Goal: Find specific page/section: Find specific page/section

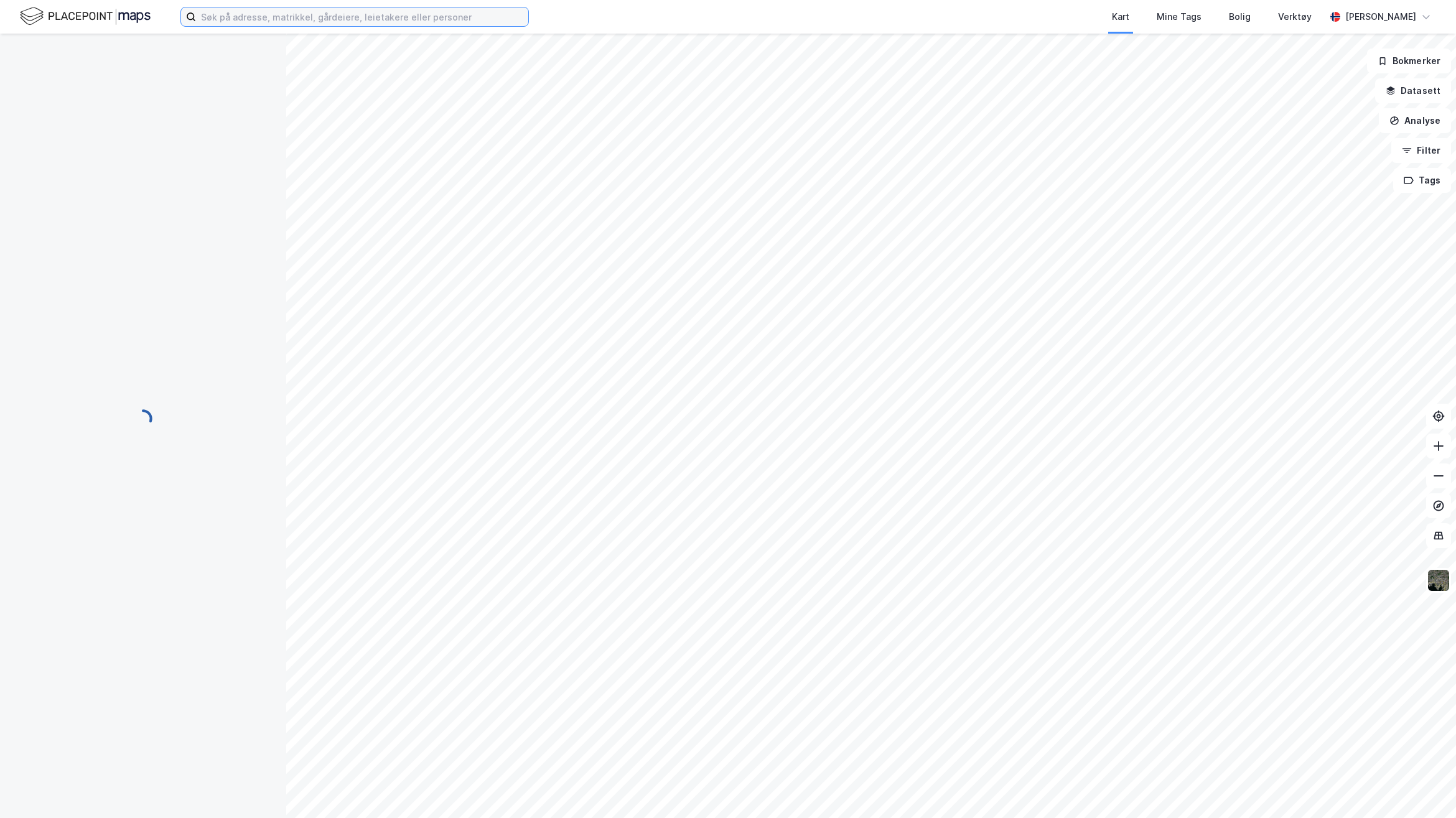
click at [340, 17] on input at bounding box center [361, 16] width 332 height 19
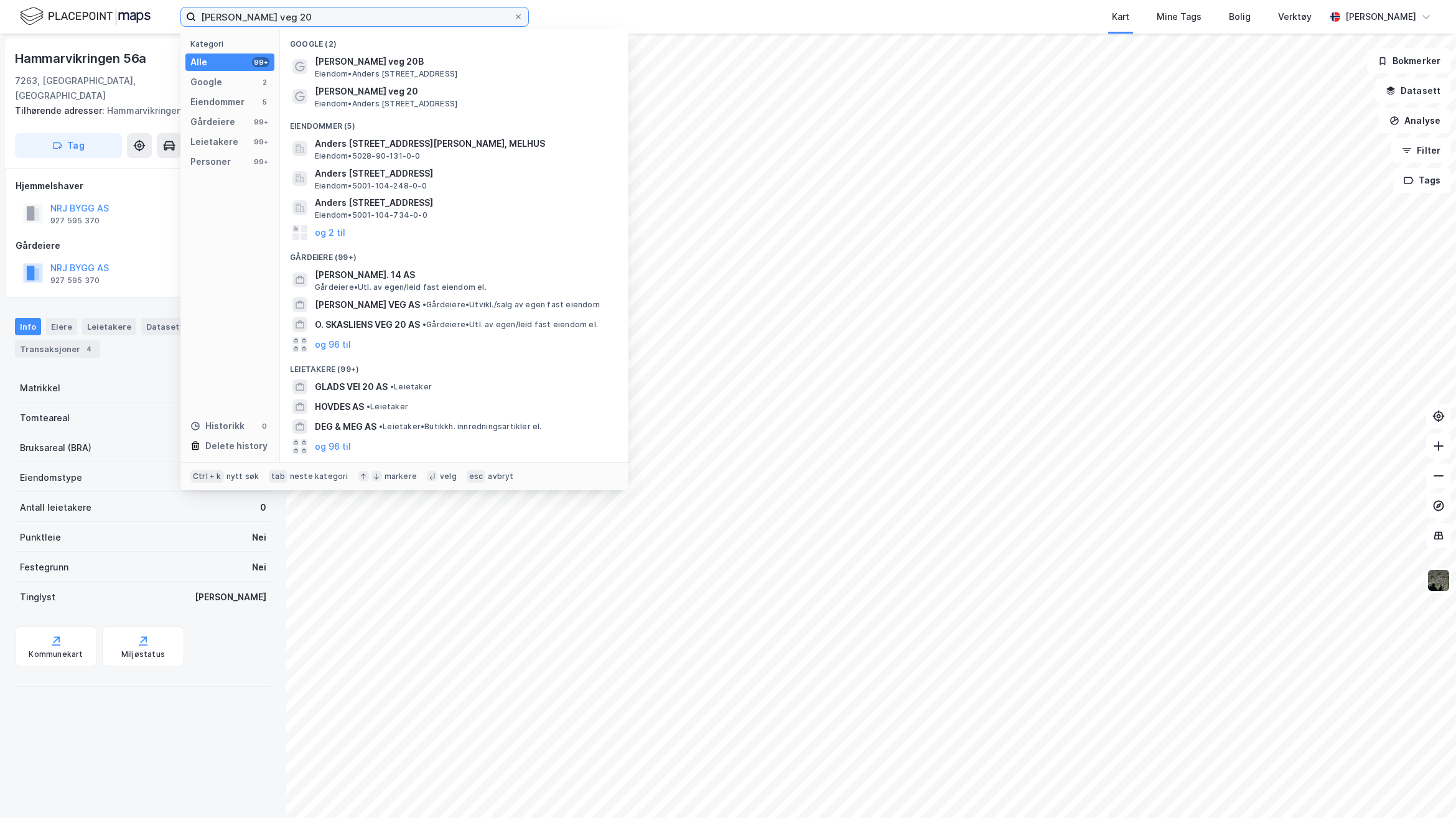
click at [296, 16] on input "[PERSON_NAME] veg 20" at bounding box center [354, 16] width 317 height 19
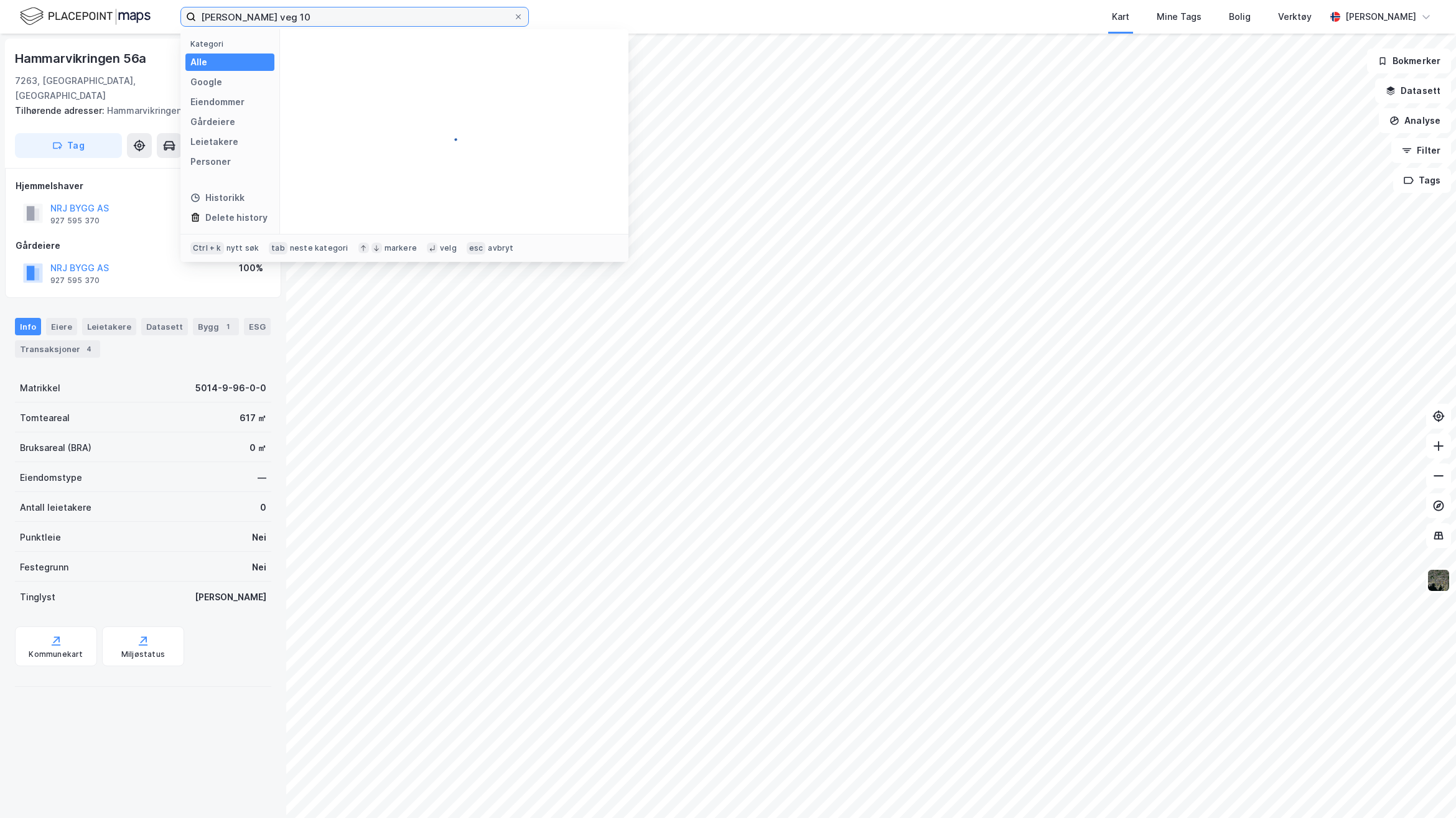
type input "[PERSON_NAME] veg 10"
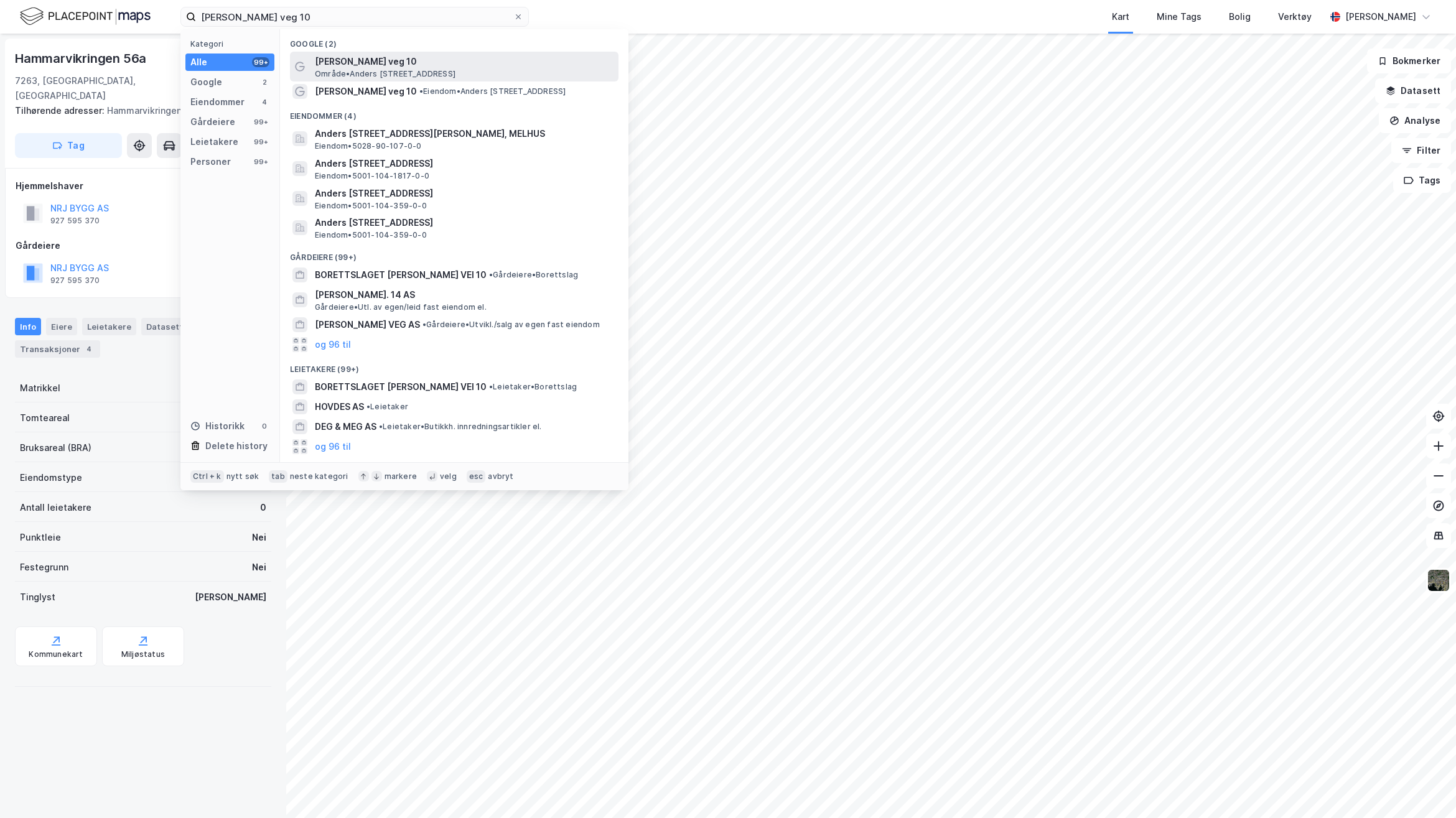
click at [377, 75] on span "Område • [PERSON_NAME][STREET_ADDRESS]" at bounding box center [385, 74] width 141 height 10
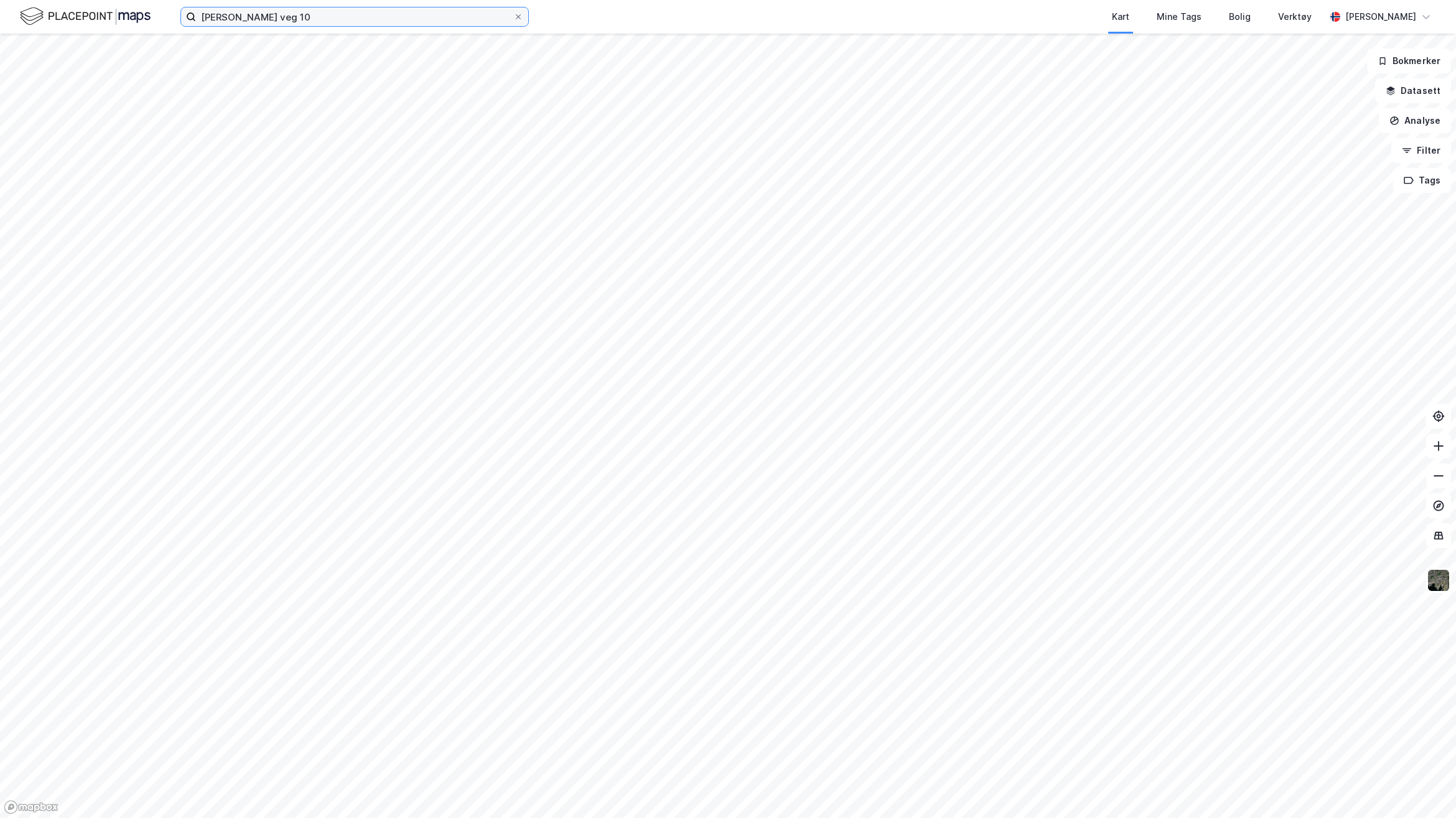
click at [319, 14] on input "[PERSON_NAME] veg 10" at bounding box center [354, 16] width 317 height 19
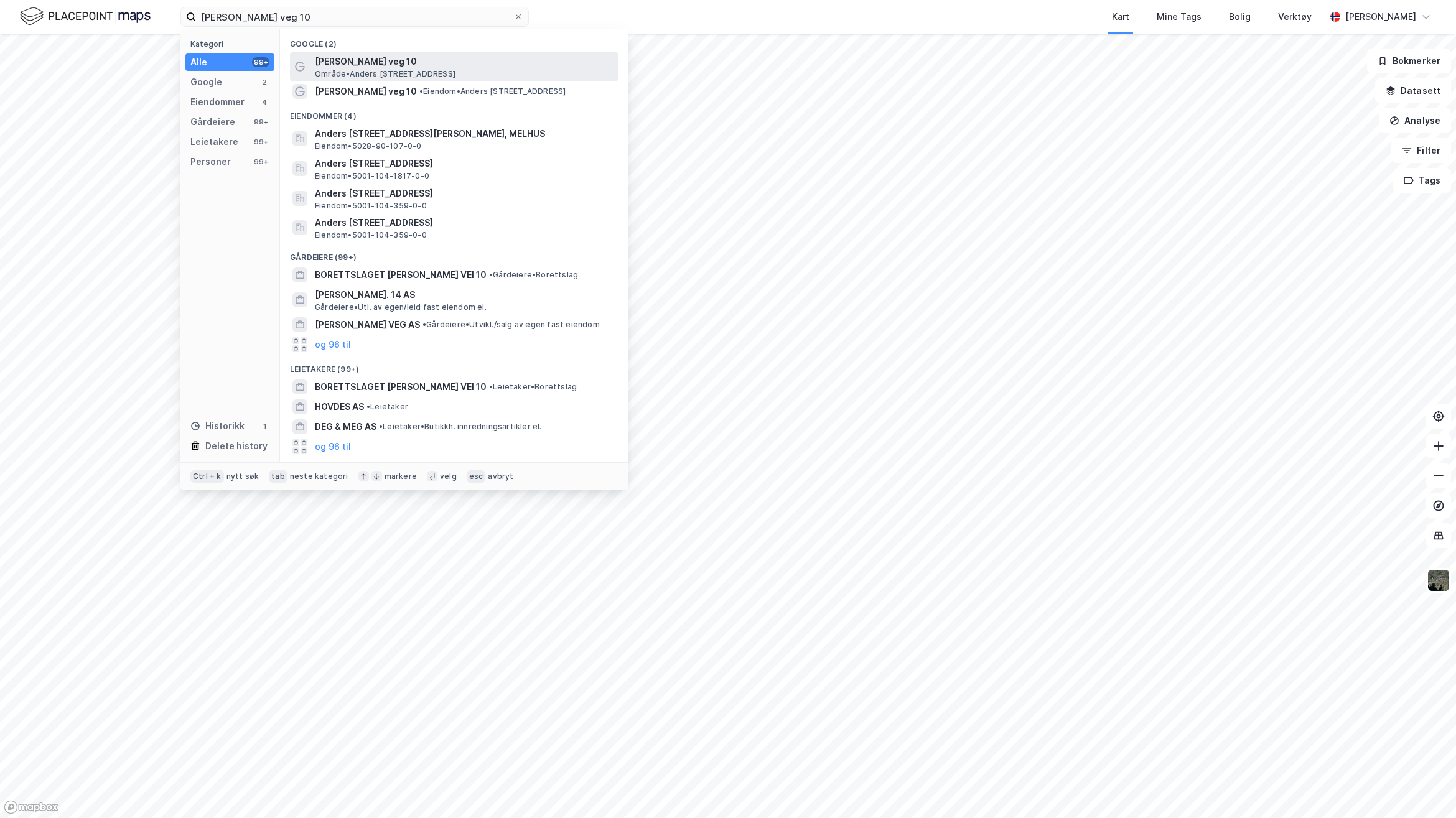
click at [344, 65] on span "[PERSON_NAME] veg 10" at bounding box center [464, 61] width 299 height 15
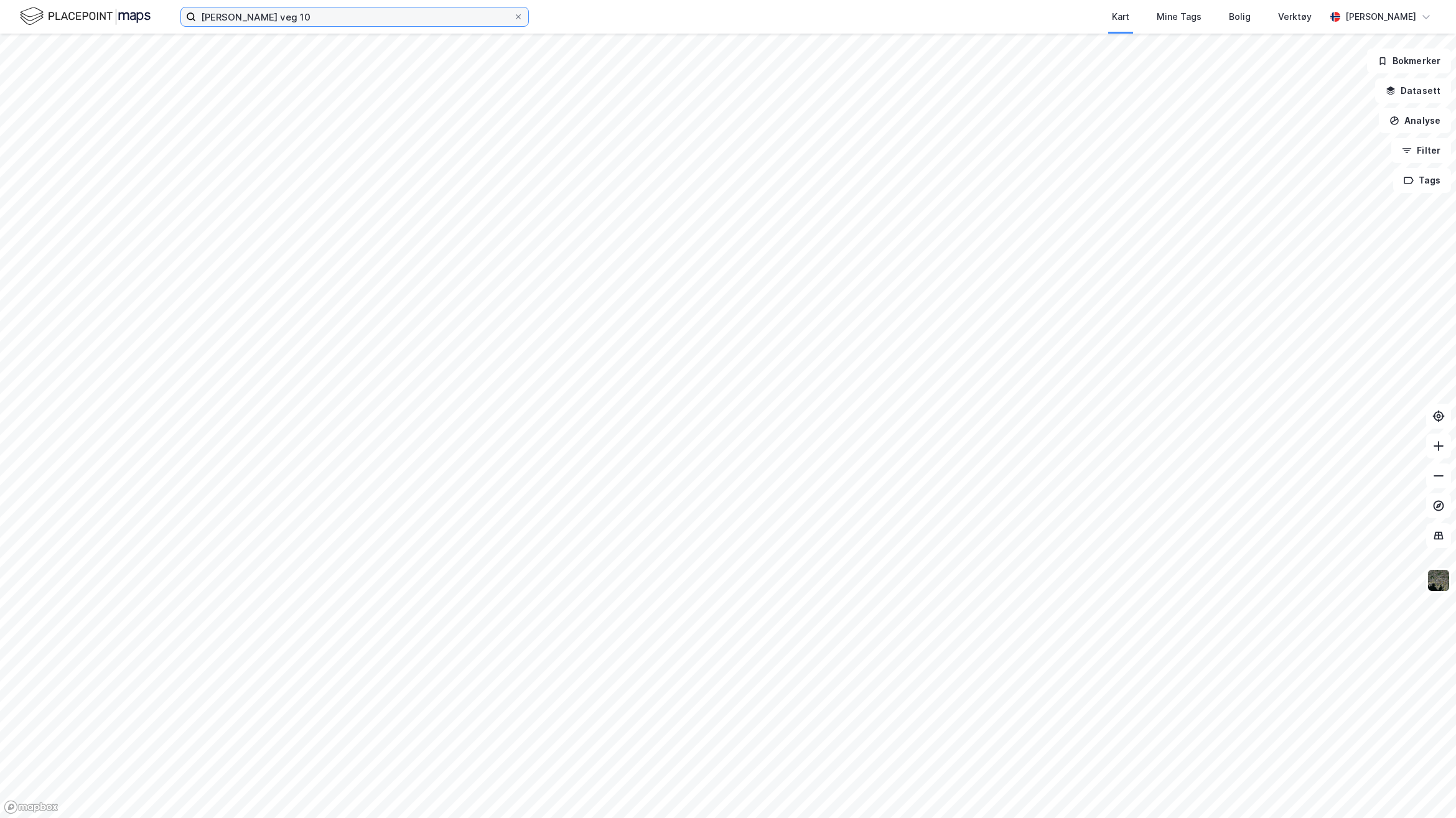
click at [331, 20] on input "[PERSON_NAME] veg 10" at bounding box center [354, 16] width 317 height 19
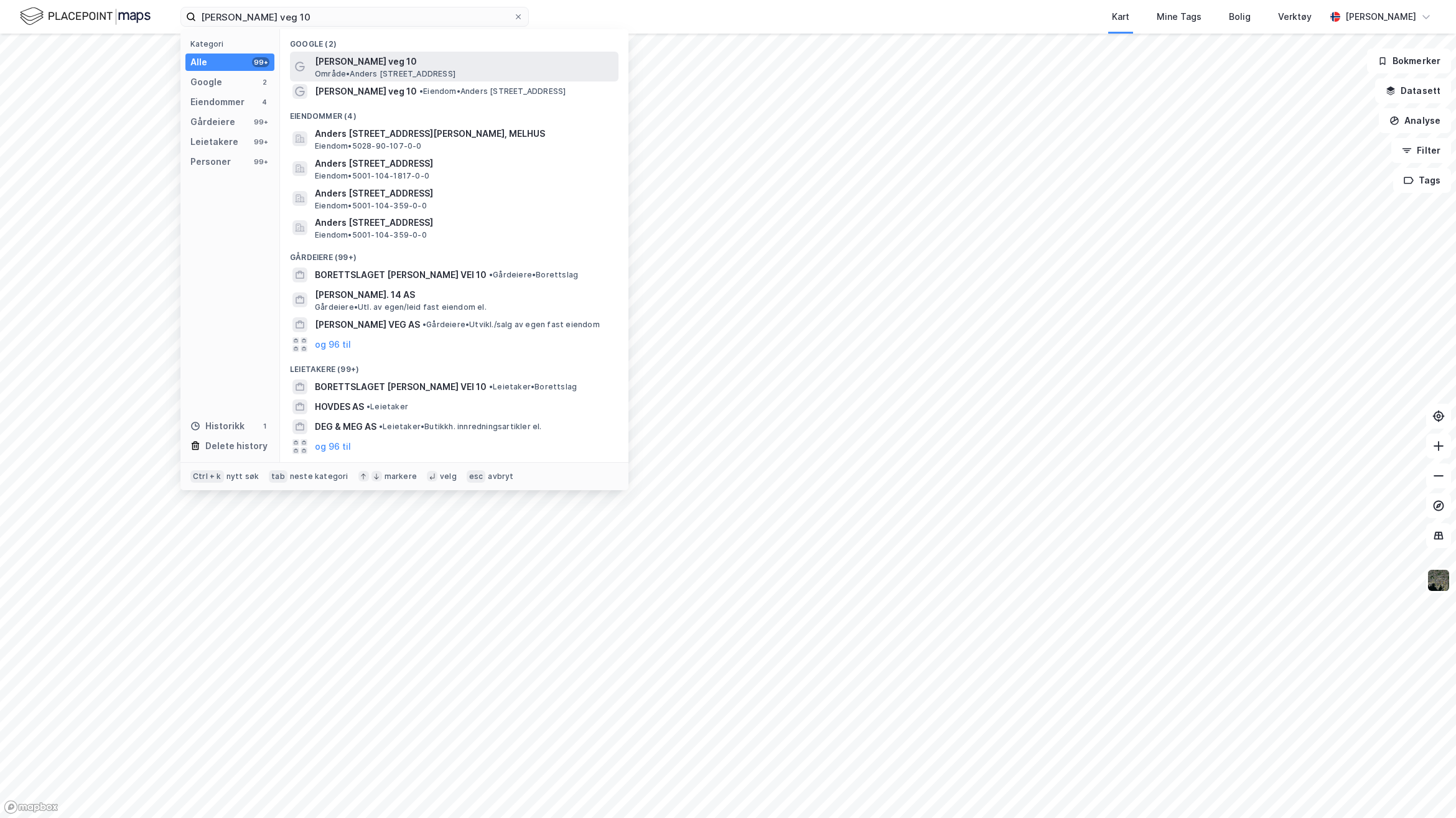
click at [362, 67] on span "[PERSON_NAME] veg 10" at bounding box center [464, 61] width 299 height 15
